Goal: Information Seeking & Learning: Learn about a topic

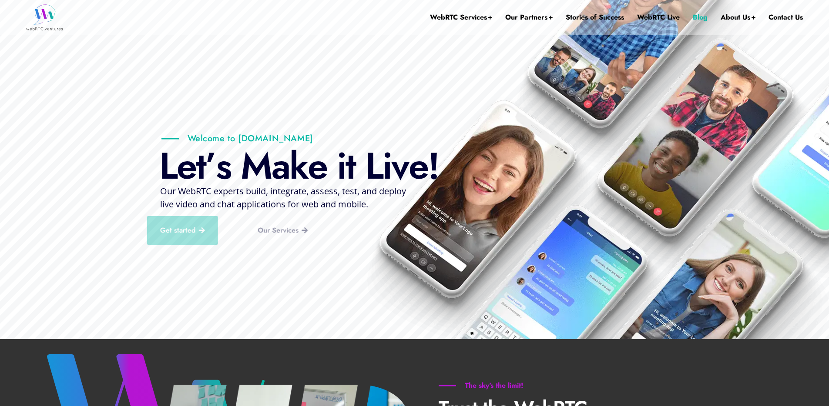
click at [694, 18] on link "Blog" at bounding box center [700, 17] width 15 height 35
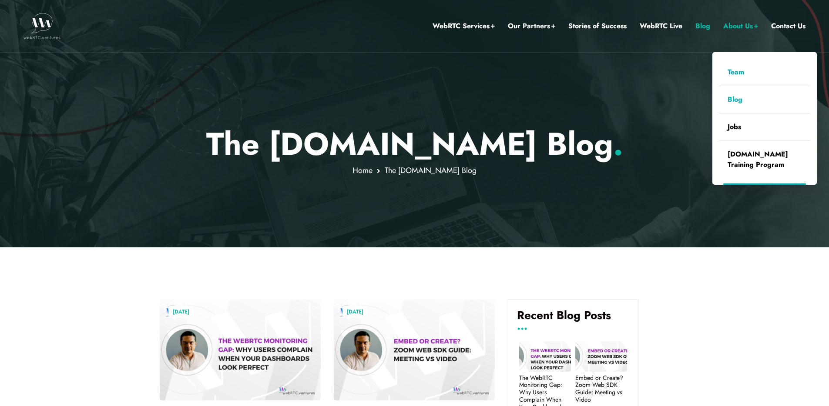
click at [748, 73] on link "Team" at bounding box center [764, 72] width 91 height 27
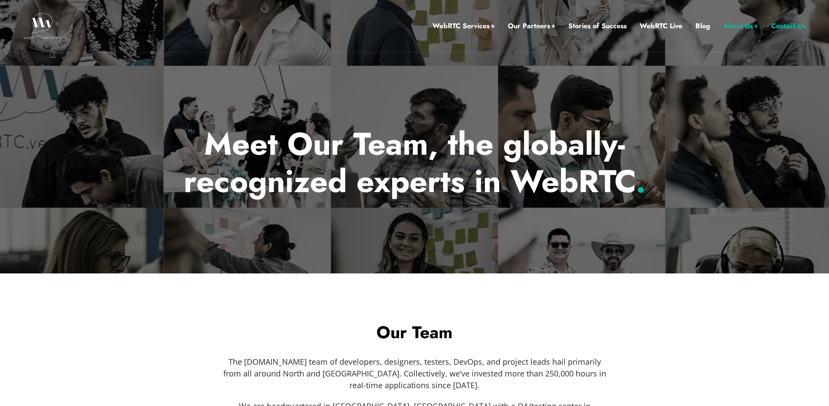
click at [793, 26] on link "Contact Us" at bounding box center [788, 25] width 34 height 11
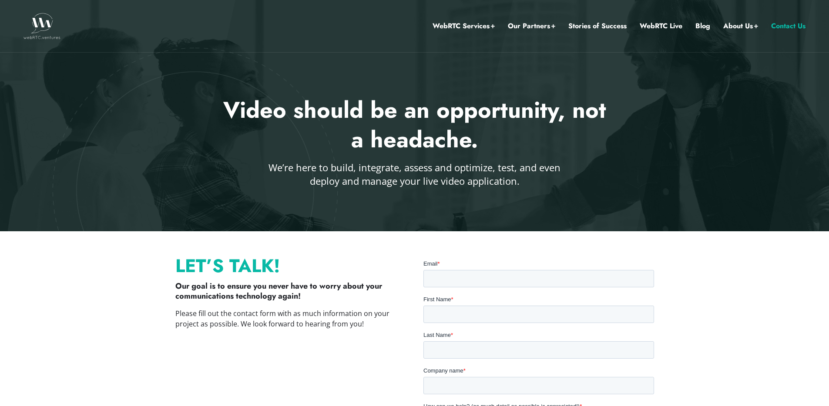
click at [634, 27] on ul "WebRTC Services Assess Build Integrate Test Manage Video Call Starter Kit Combi…" at bounding box center [619, 26] width 373 height 52
click at [648, 27] on link "WebRTC Live" at bounding box center [661, 25] width 43 height 11
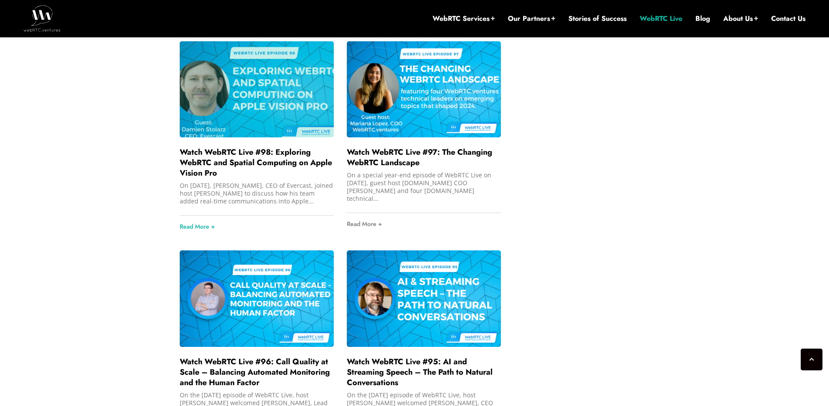
scroll to position [1140, 0]
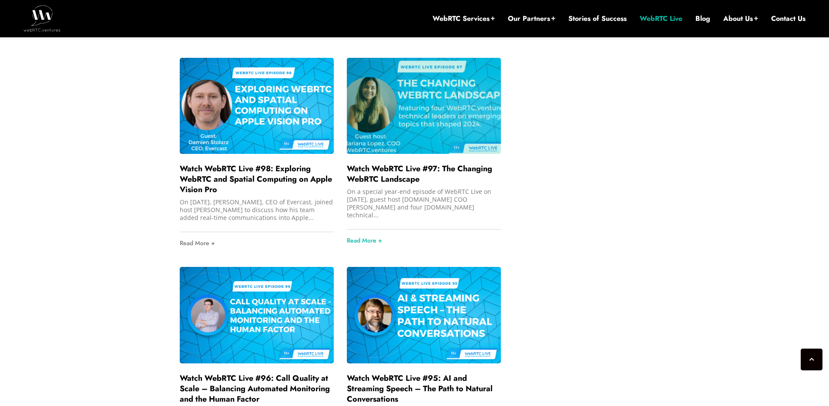
click at [410, 131] on div at bounding box center [424, 106] width 154 height 96
click at [409, 185] on link "Watch WebRTC Live #97: The Changing WebRTC Landscape" at bounding box center [419, 174] width 145 height 22
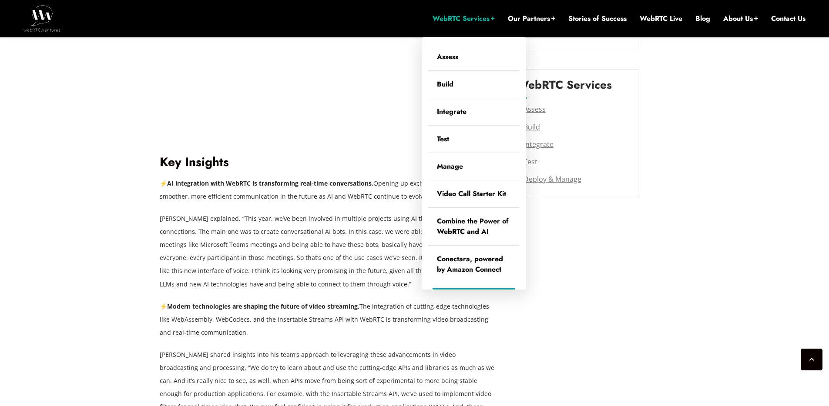
scroll to position [1115, 0]
